Goal: Task Accomplishment & Management: Manage account settings

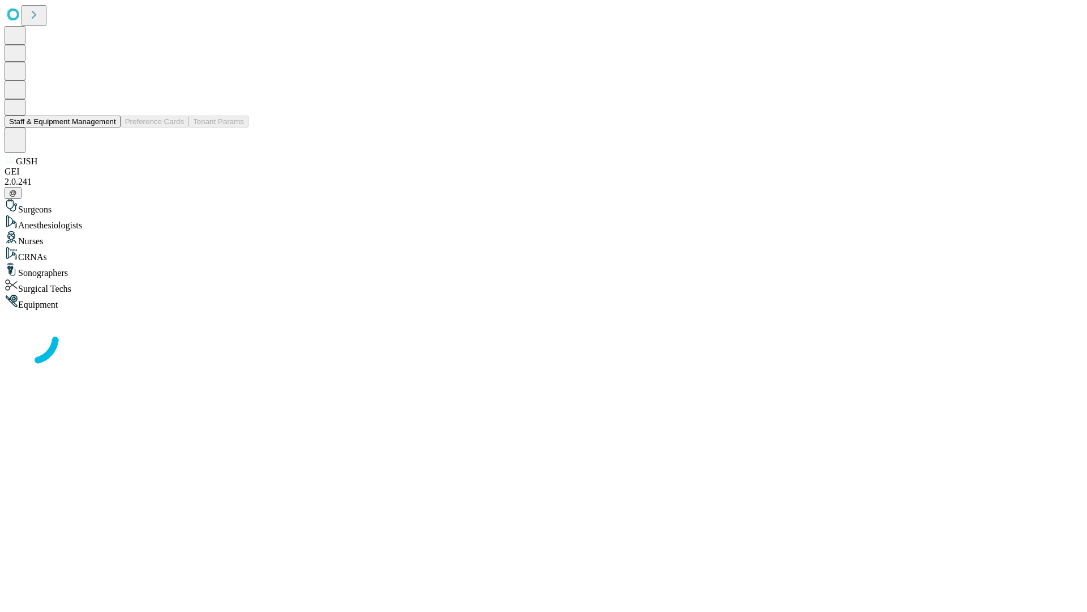
click at [108, 127] on button "Staff & Equipment Management" at bounding box center [63, 122] width 116 height 12
